Goal: Task Accomplishment & Management: Manage account settings

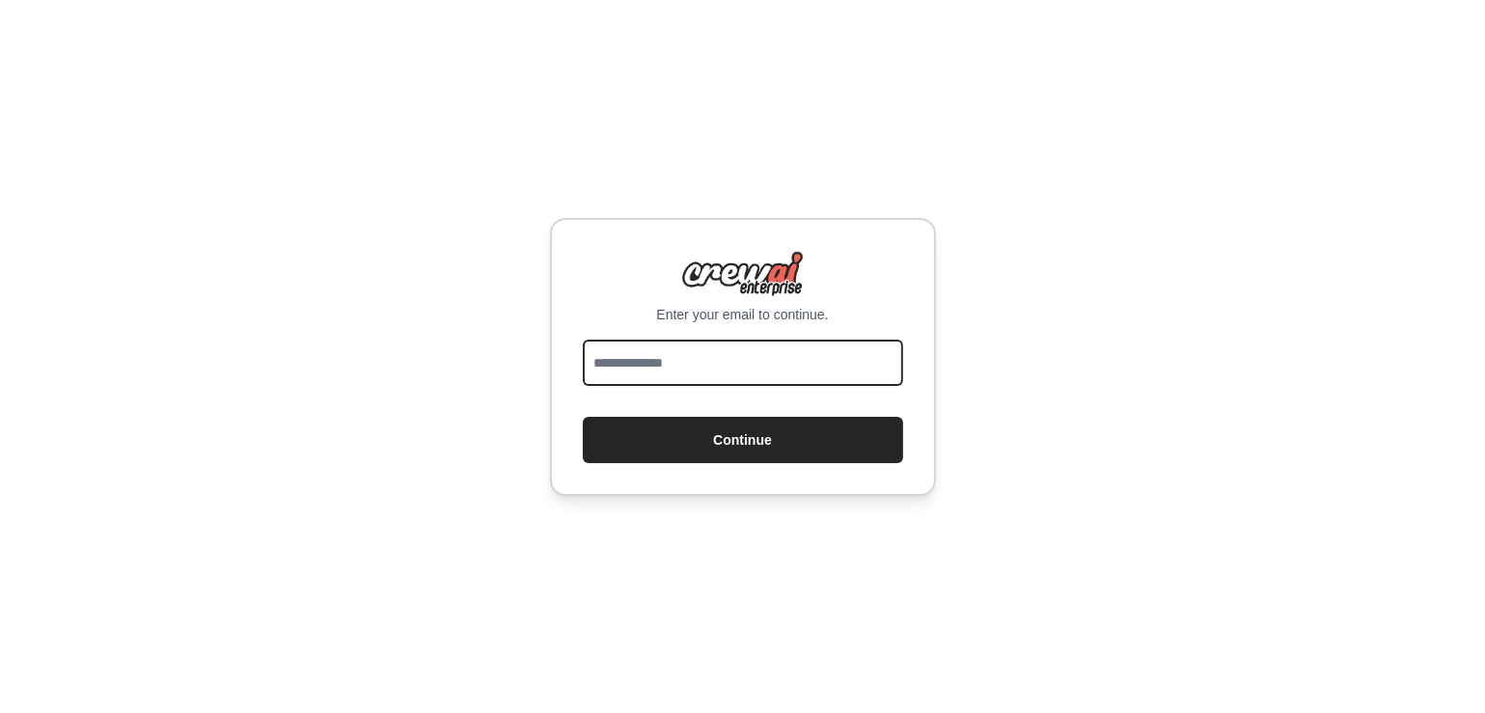
click at [656, 343] on input "email" at bounding box center [743, 363] width 320 height 46
type input "**********"
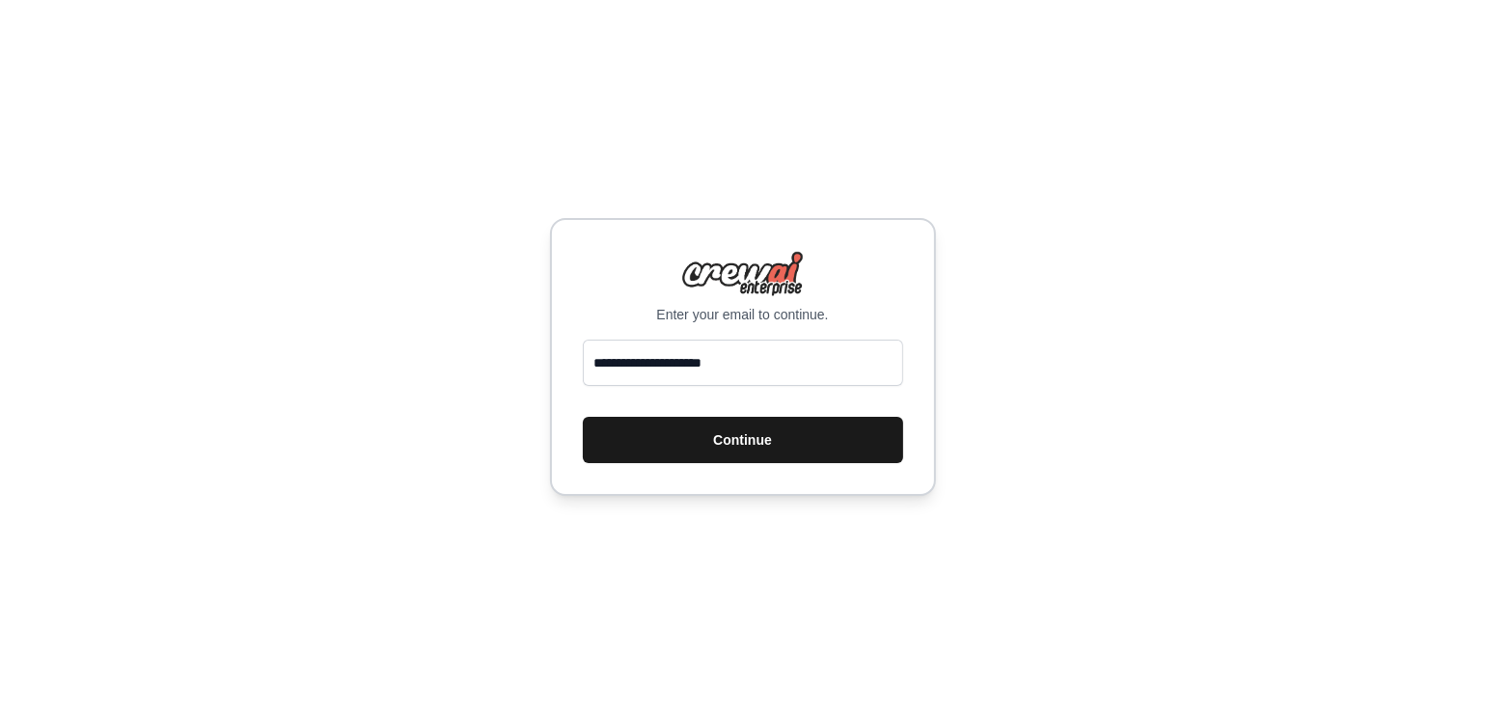
click at [734, 441] on button "Continue" at bounding box center [743, 440] width 320 height 46
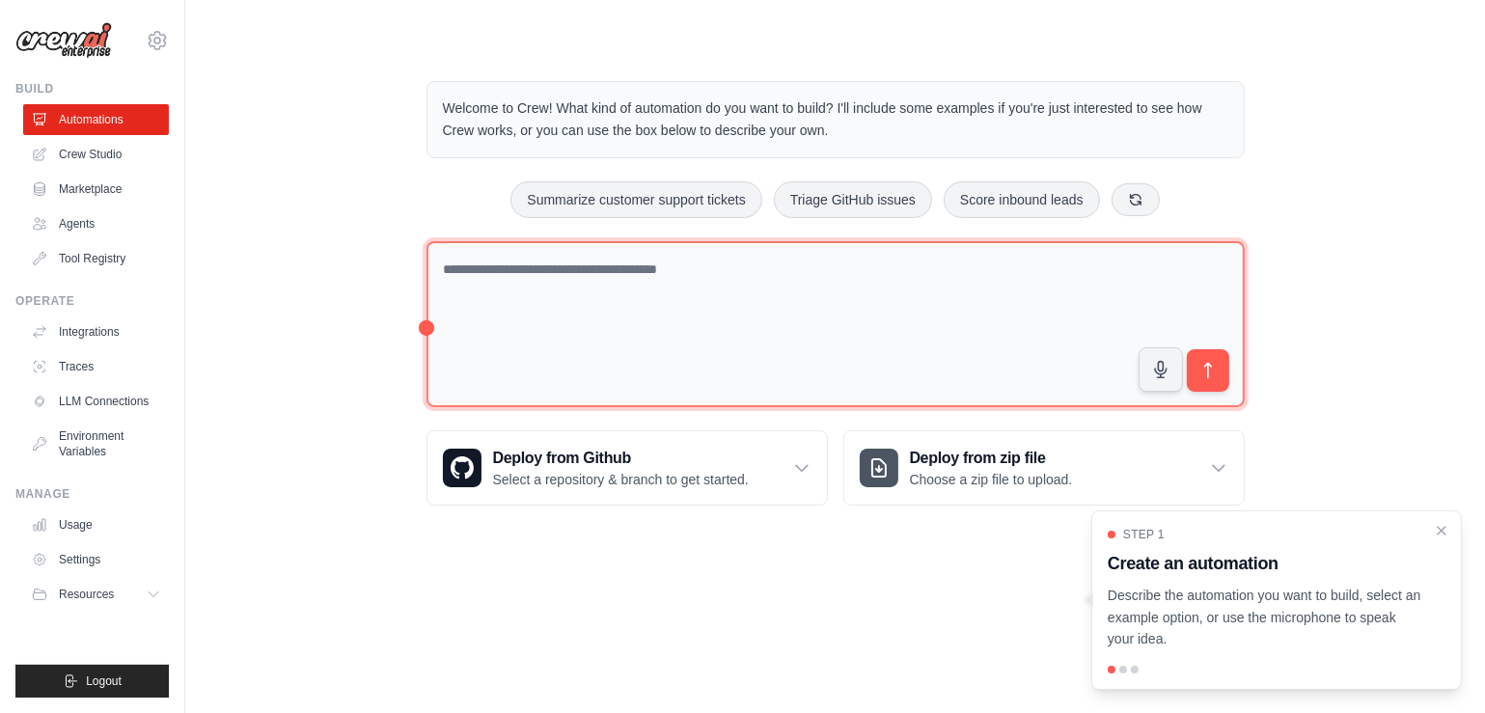
click at [652, 287] on textarea at bounding box center [836, 324] width 818 height 167
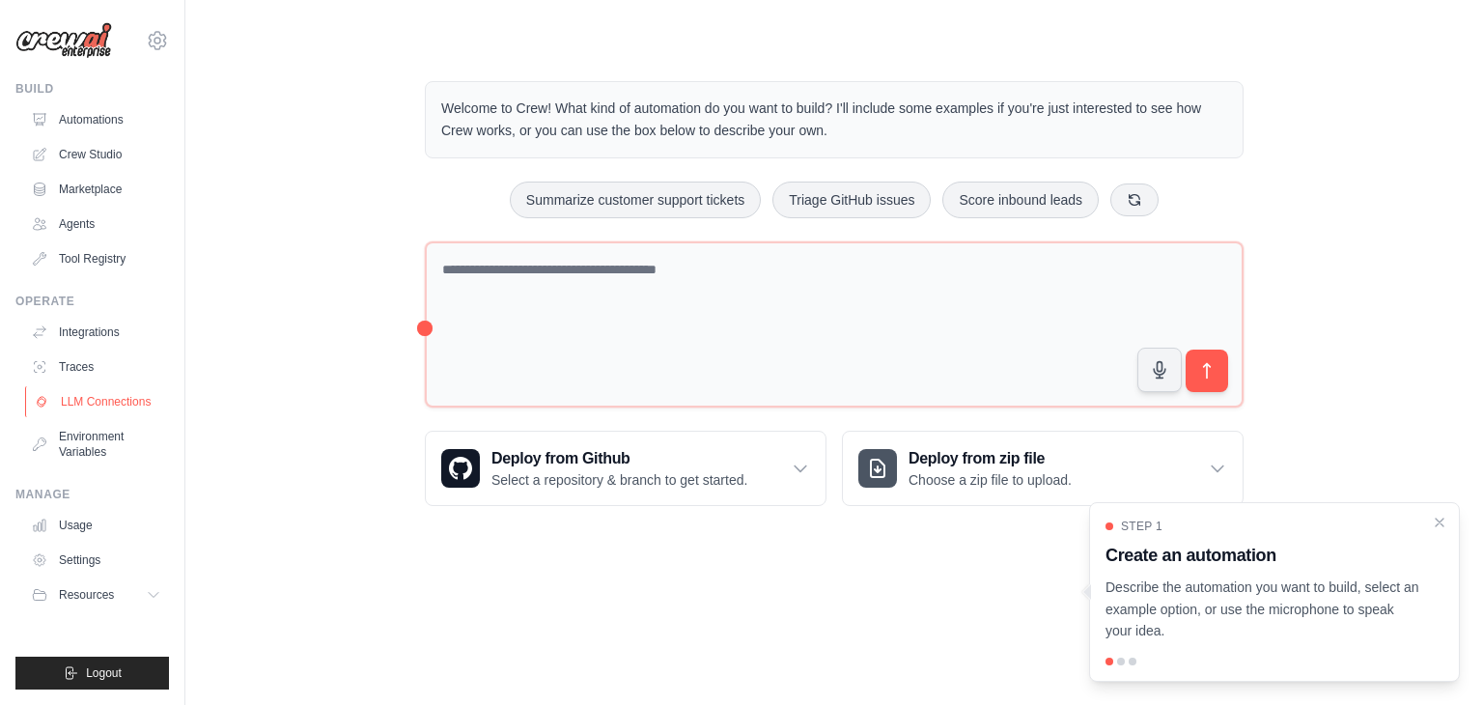
click at [113, 392] on link "LLM Connections" at bounding box center [98, 401] width 146 height 31
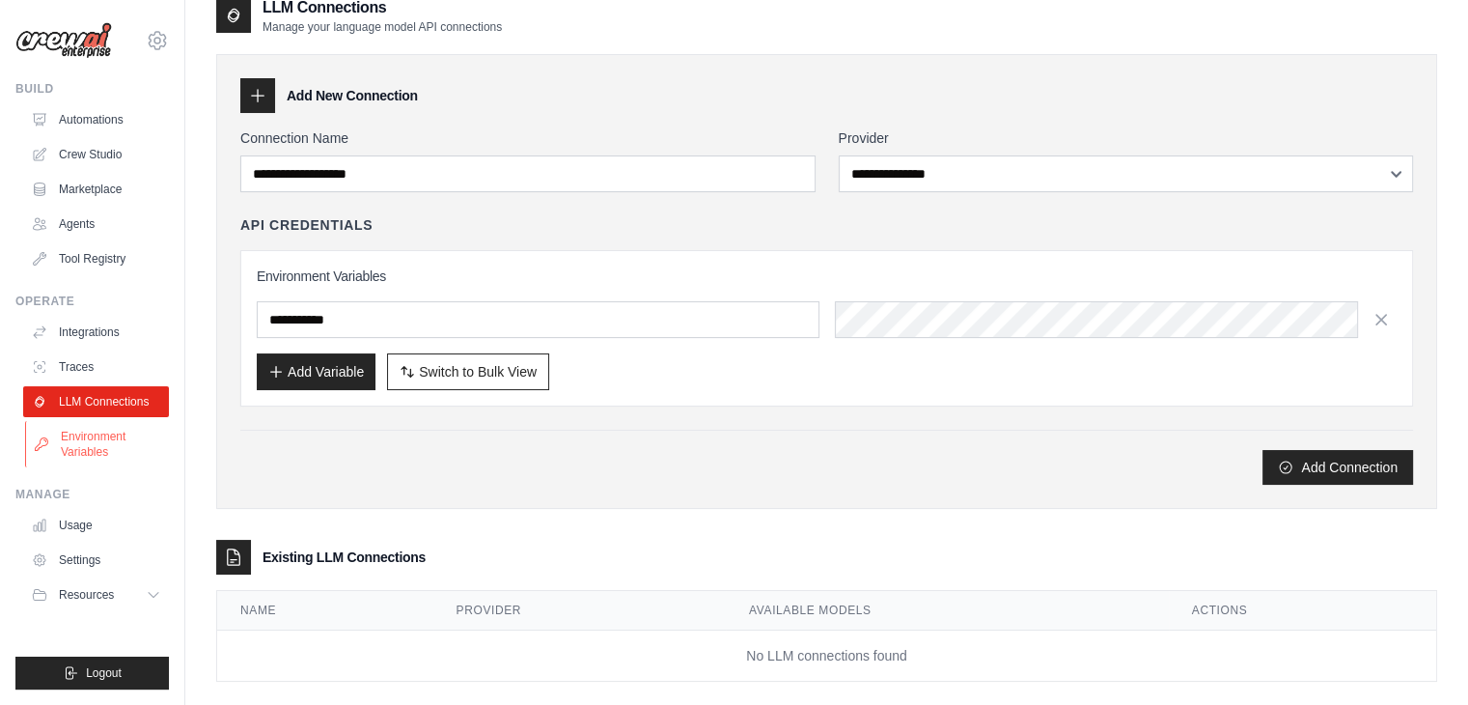
scroll to position [47, 0]
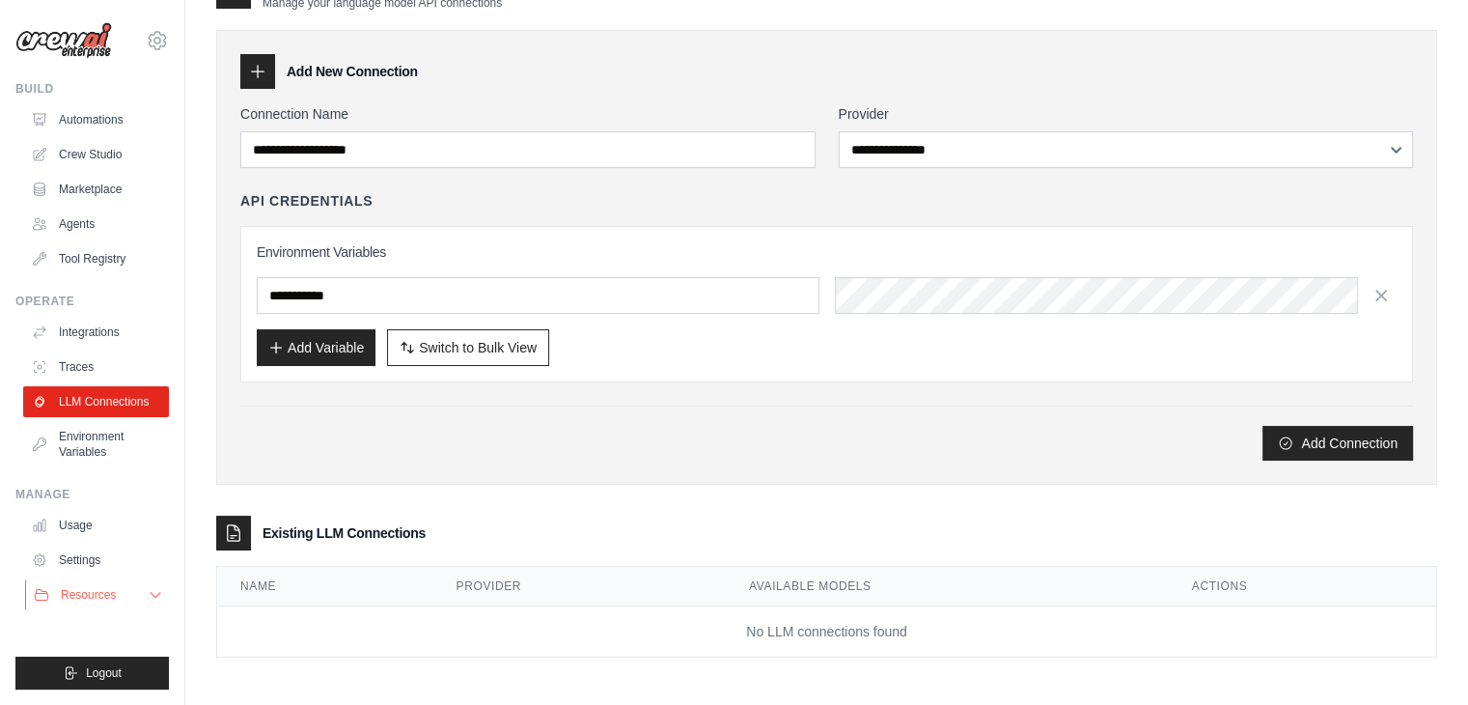
click at [116, 596] on span "Resources" at bounding box center [88, 594] width 55 height 15
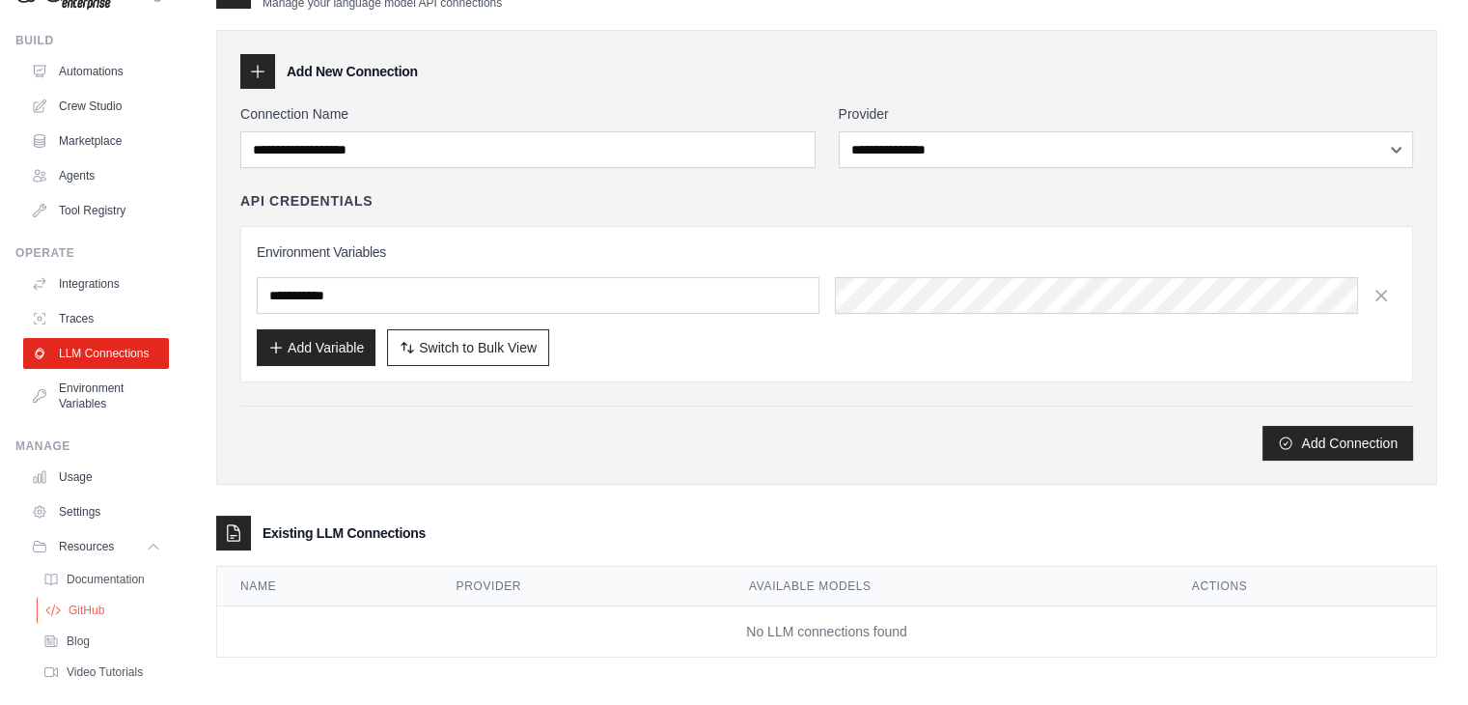
scroll to position [112, 0]
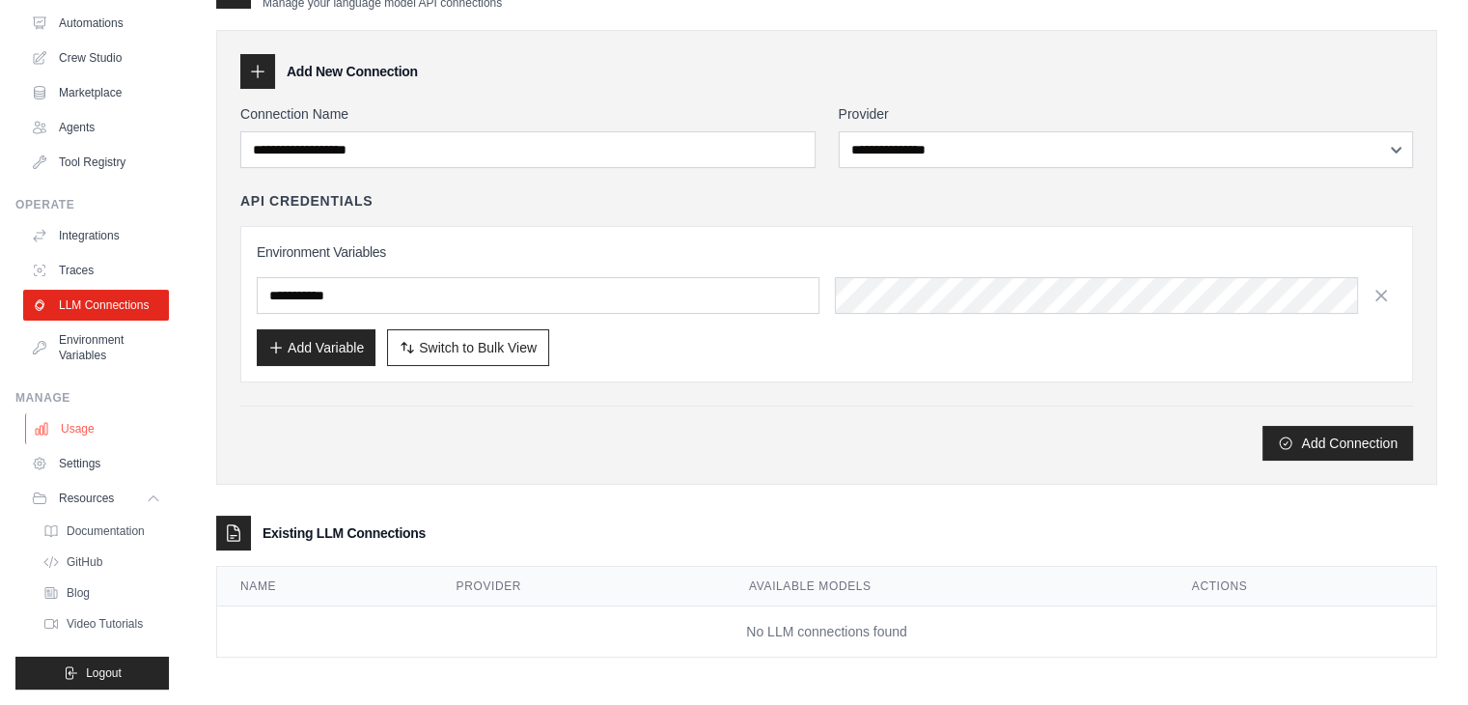
click at [69, 430] on link "Usage" at bounding box center [98, 428] width 146 height 31
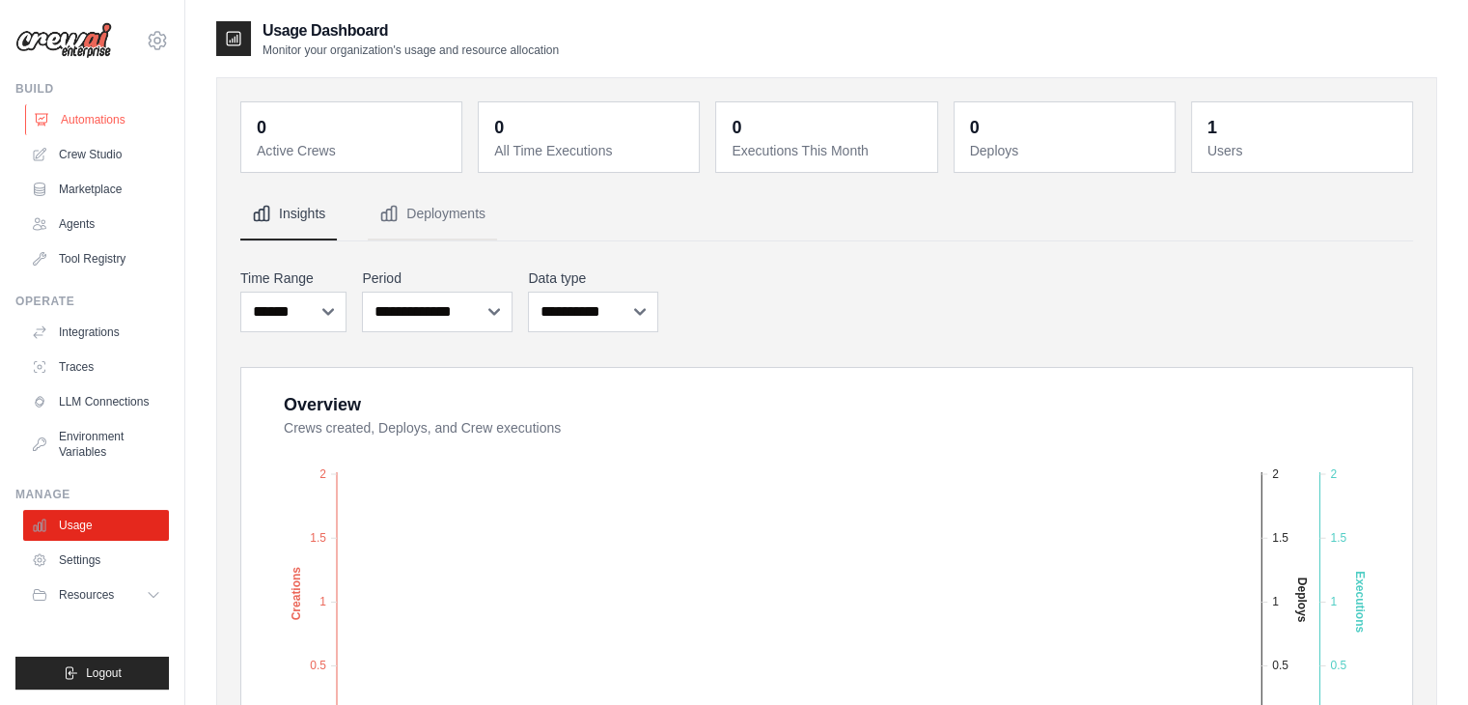
click at [77, 123] on link "Automations" at bounding box center [98, 119] width 146 height 31
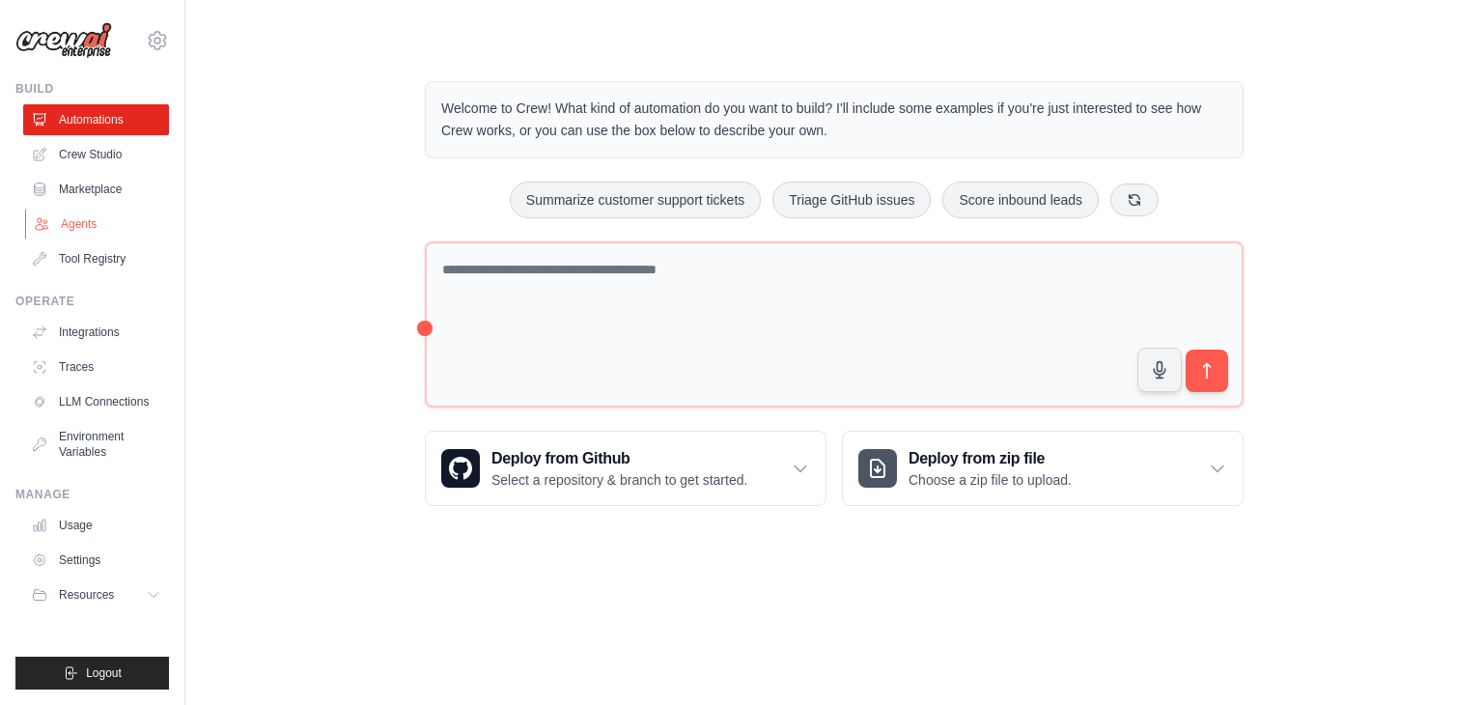
click at [66, 218] on link "Agents" at bounding box center [98, 223] width 146 height 31
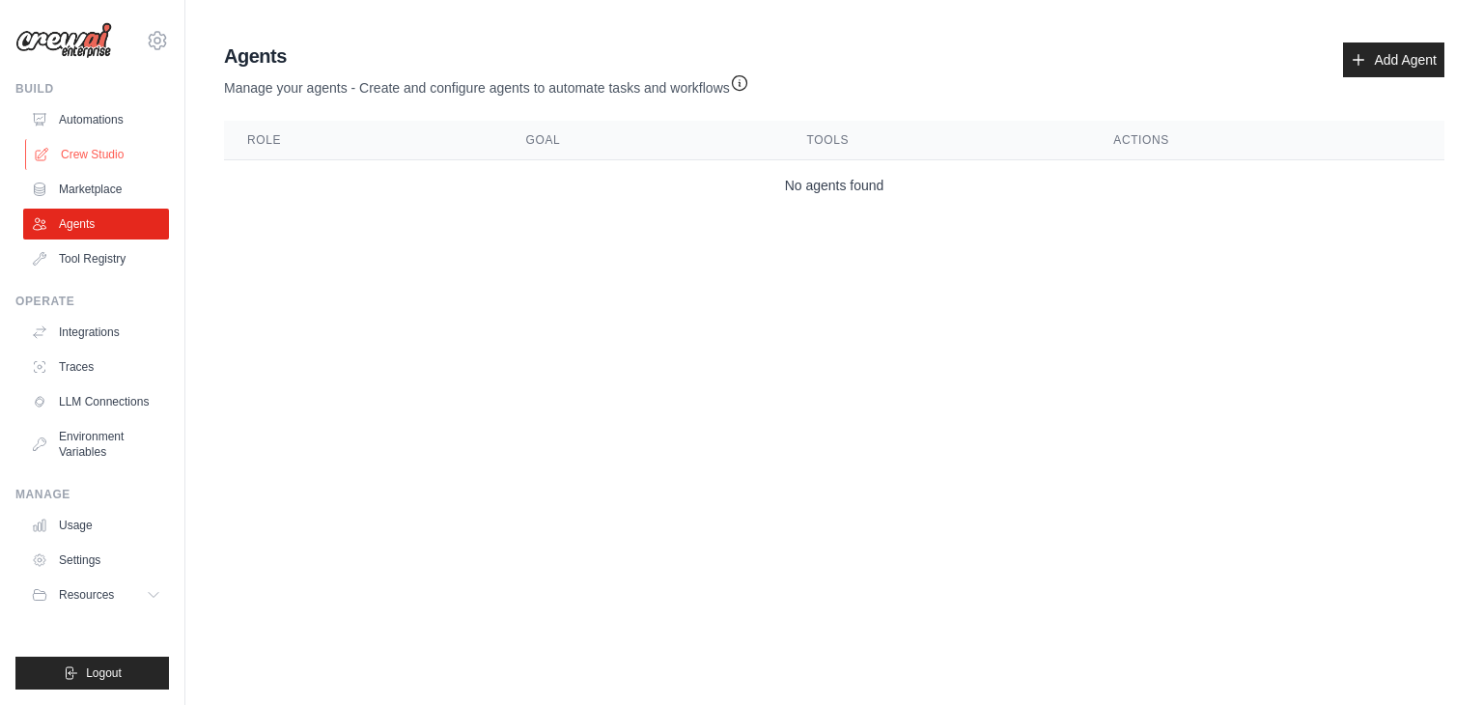
click at [93, 160] on link "Crew Studio" at bounding box center [98, 154] width 146 height 31
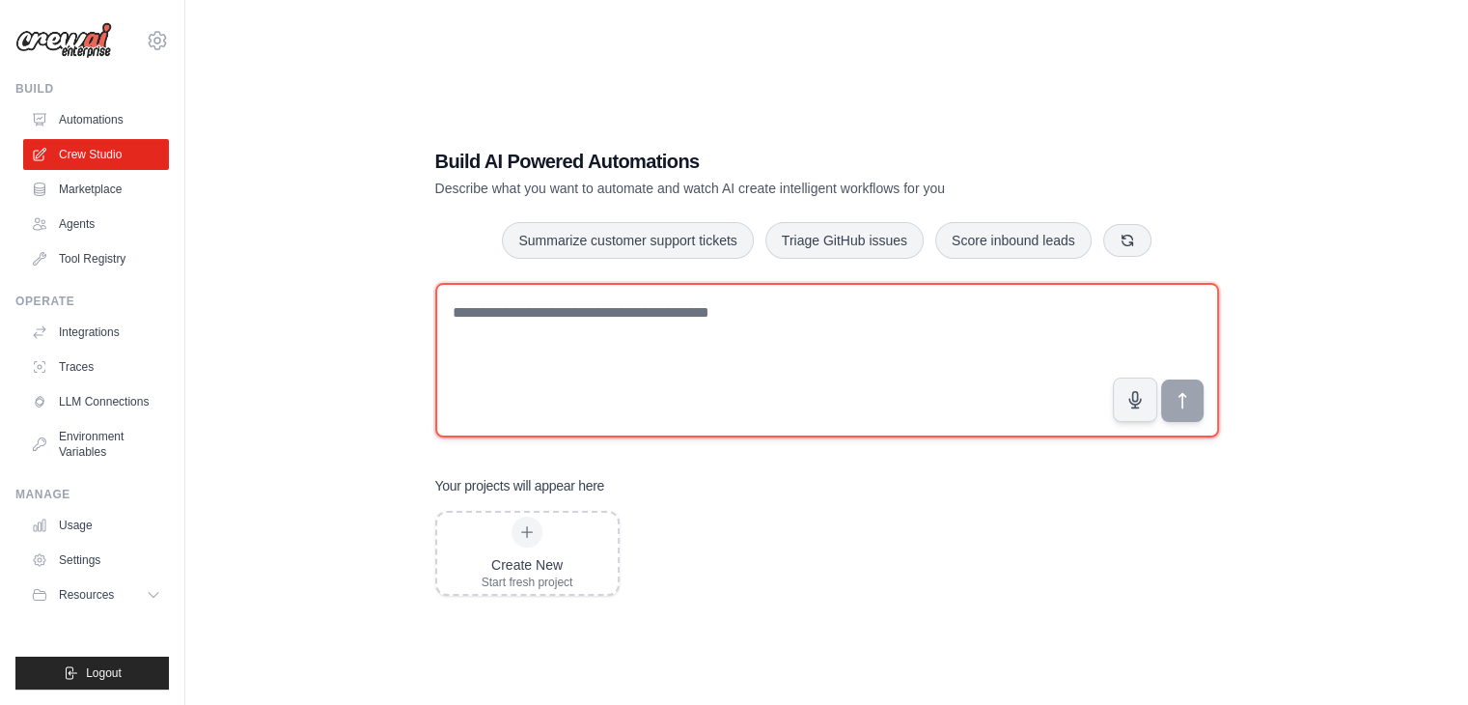
click at [582, 313] on textarea at bounding box center [827, 360] width 784 height 154
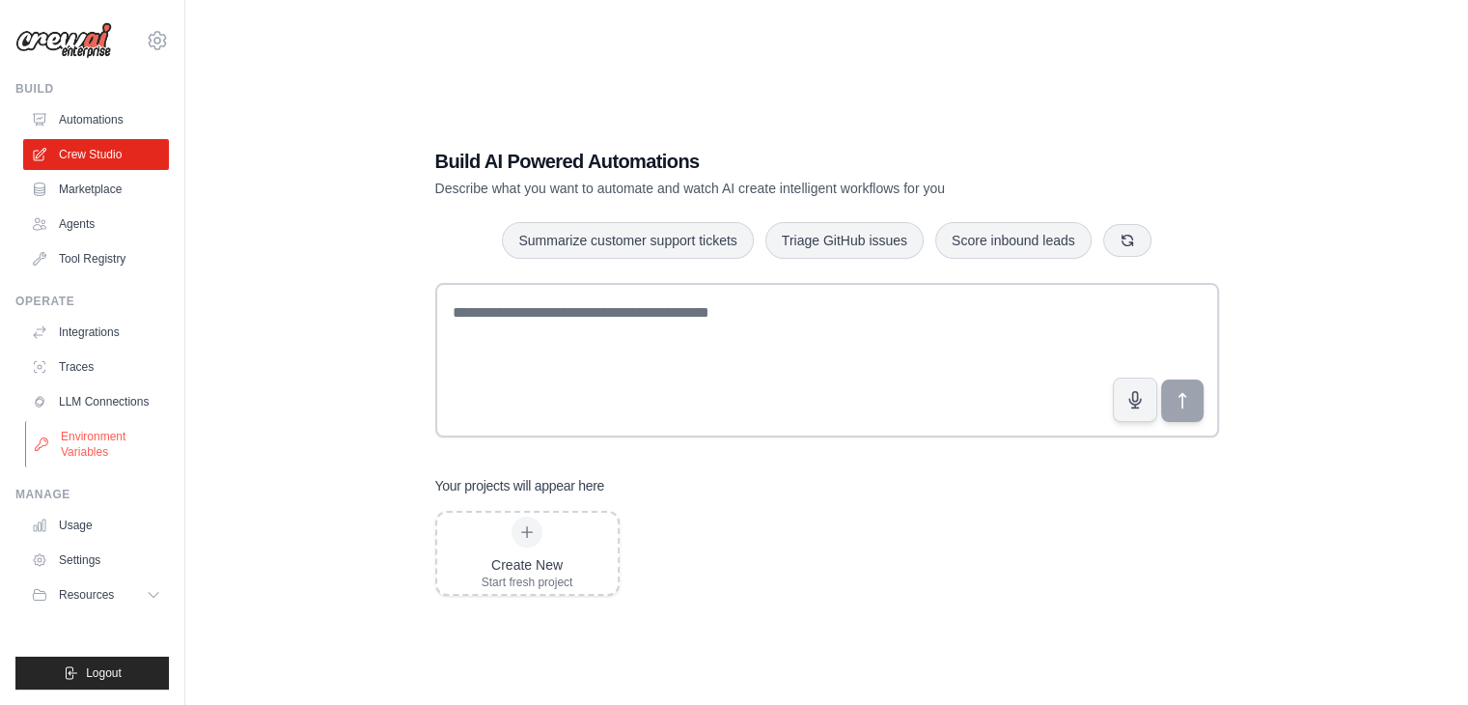
click at [120, 444] on link "Environment Variables" at bounding box center [98, 444] width 146 height 46
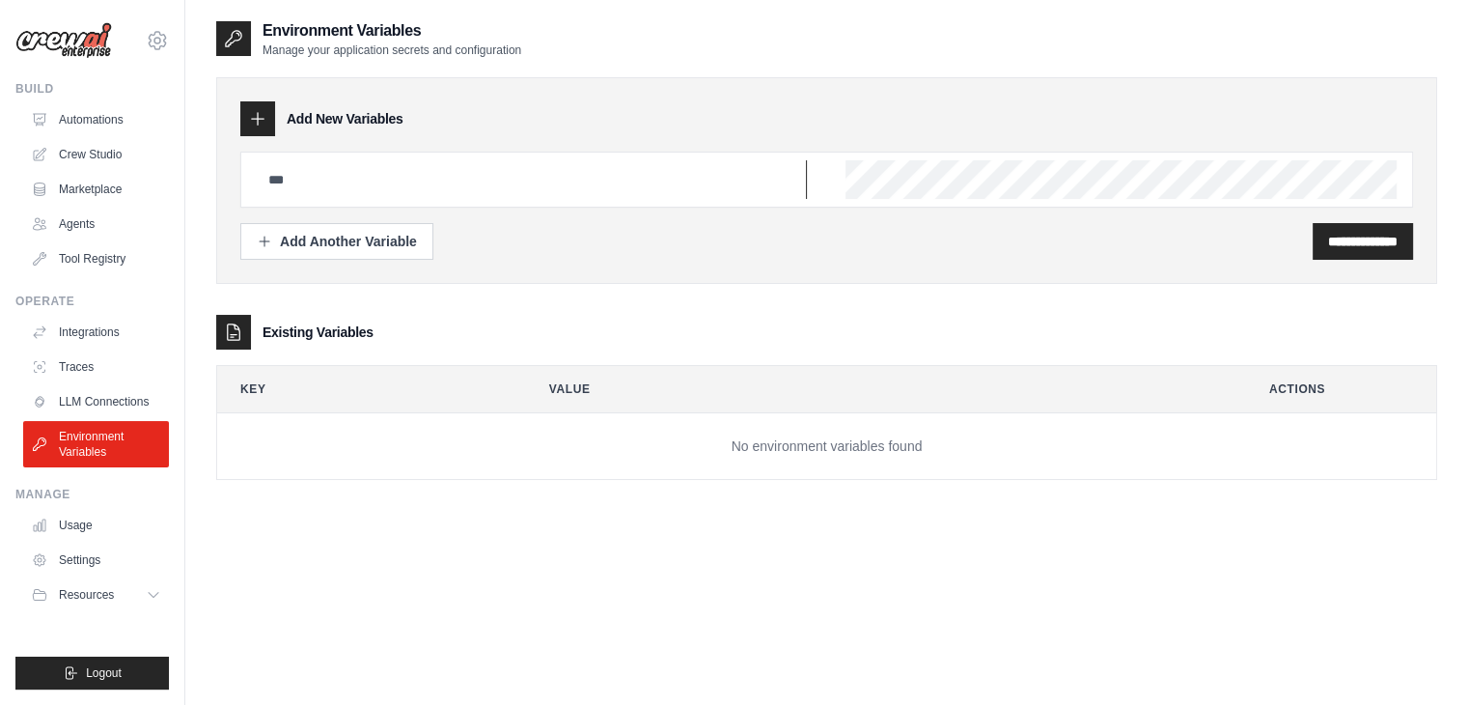
click at [321, 175] on input "text" at bounding box center [532, 179] width 550 height 39
click at [286, 182] on input "text" at bounding box center [532, 179] width 550 height 39
click at [161, 42] on icon at bounding box center [157, 40] width 23 height 23
click at [120, 134] on link "Settings" at bounding box center [157, 130] width 170 height 35
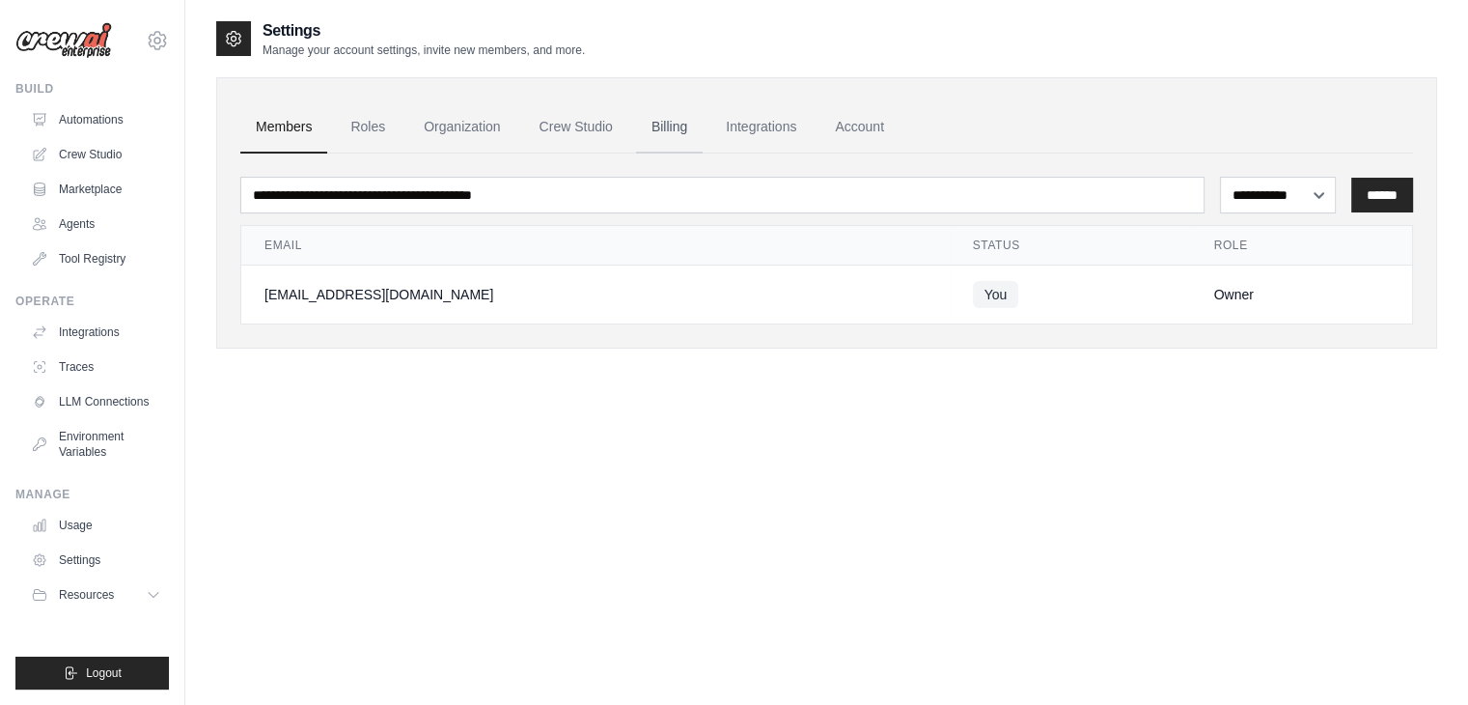
click at [676, 125] on link "Billing" at bounding box center [669, 127] width 67 height 52
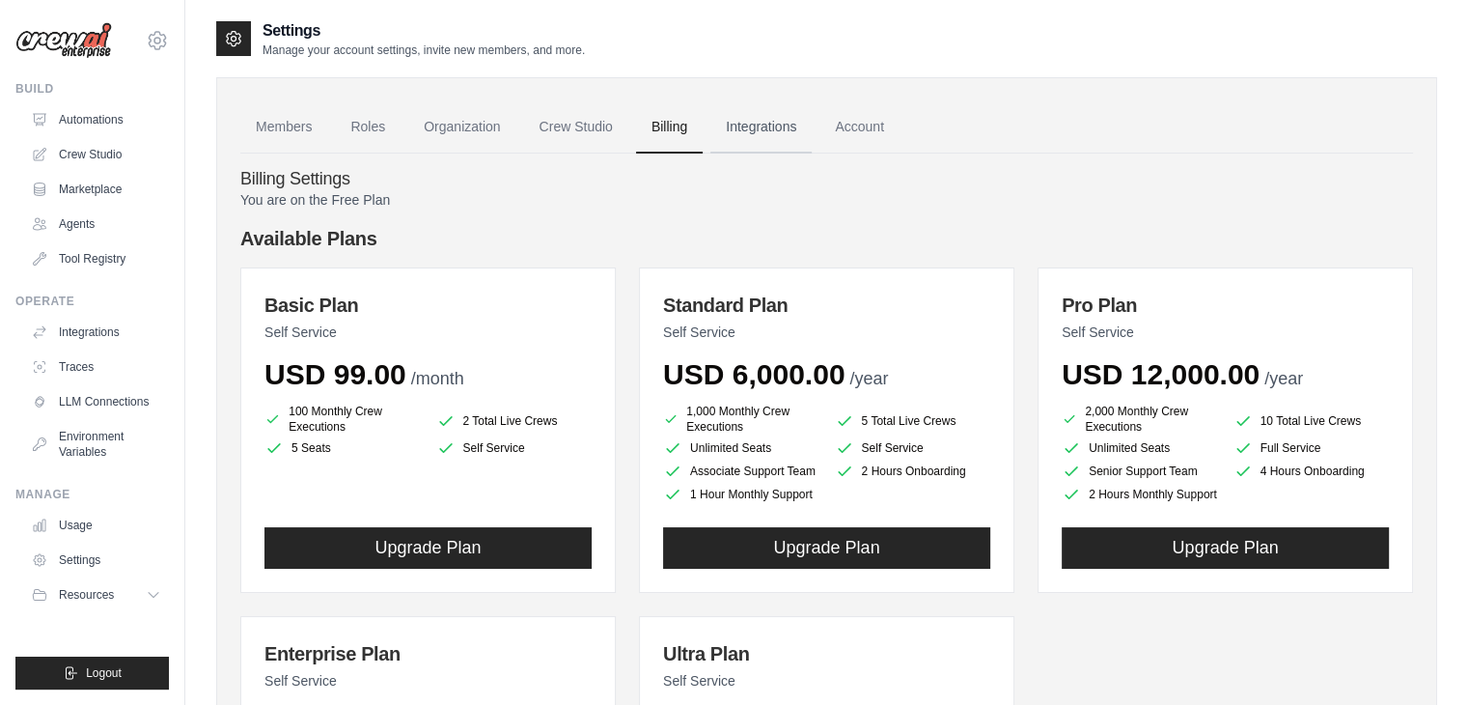
click at [761, 129] on link "Integrations" at bounding box center [760, 127] width 101 height 52
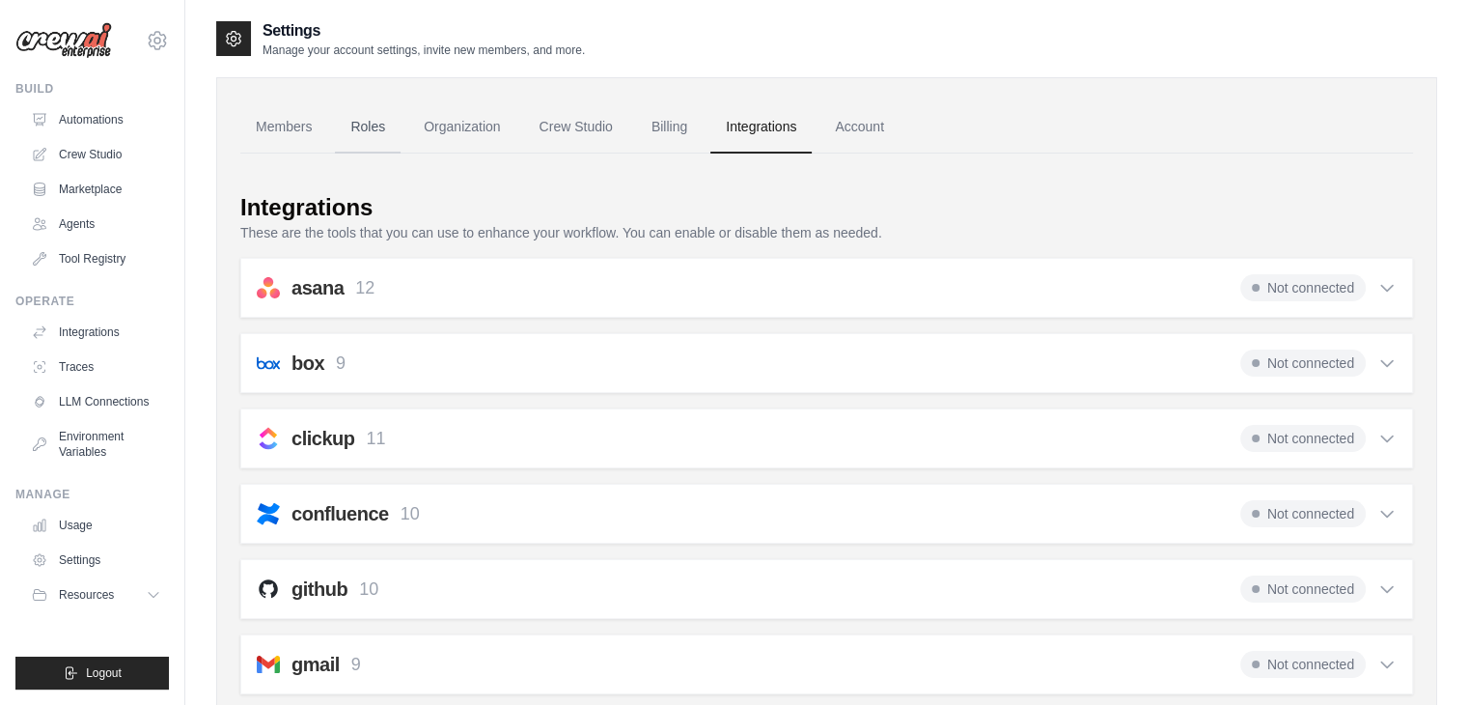
click at [371, 130] on link "Roles" at bounding box center [368, 127] width 66 height 52
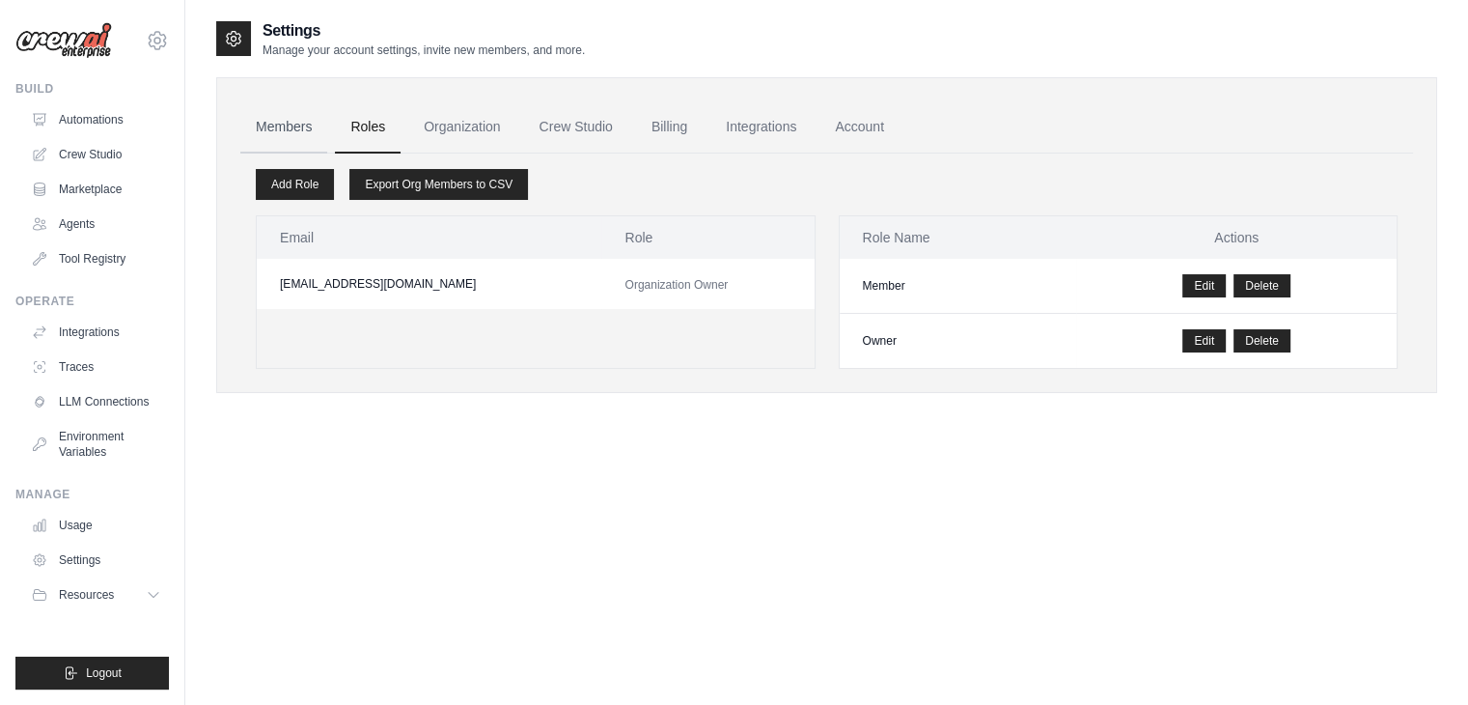
click at [282, 128] on link "Members" at bounding box center [283, 127] width 87 height 52
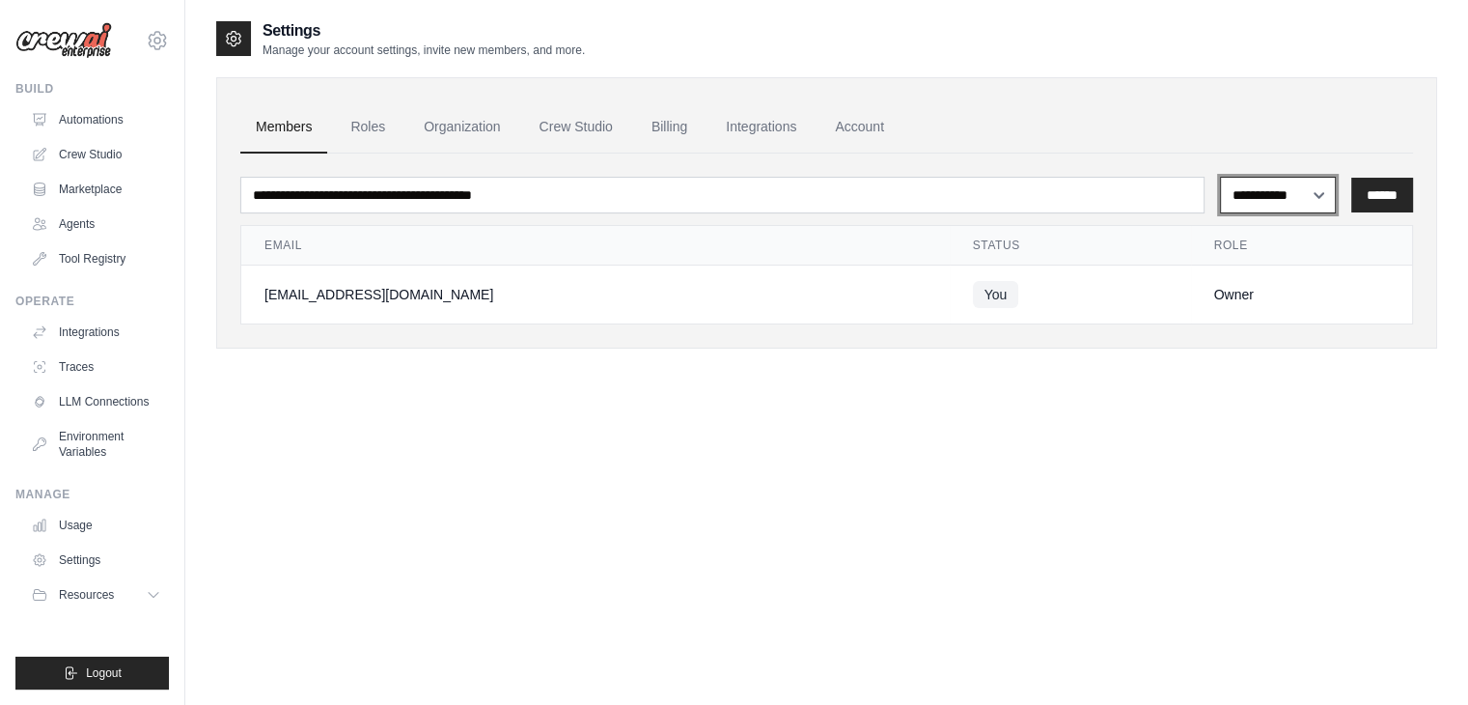
click at [1308, 182] on select "**********" at bounding box center [1278, 195] width 116 height 37
click at [93, 402] on link "LLM Connections" at bounding box center [98, 401] width 146 height 31
